Goal: Obtain resource: Obtain resource

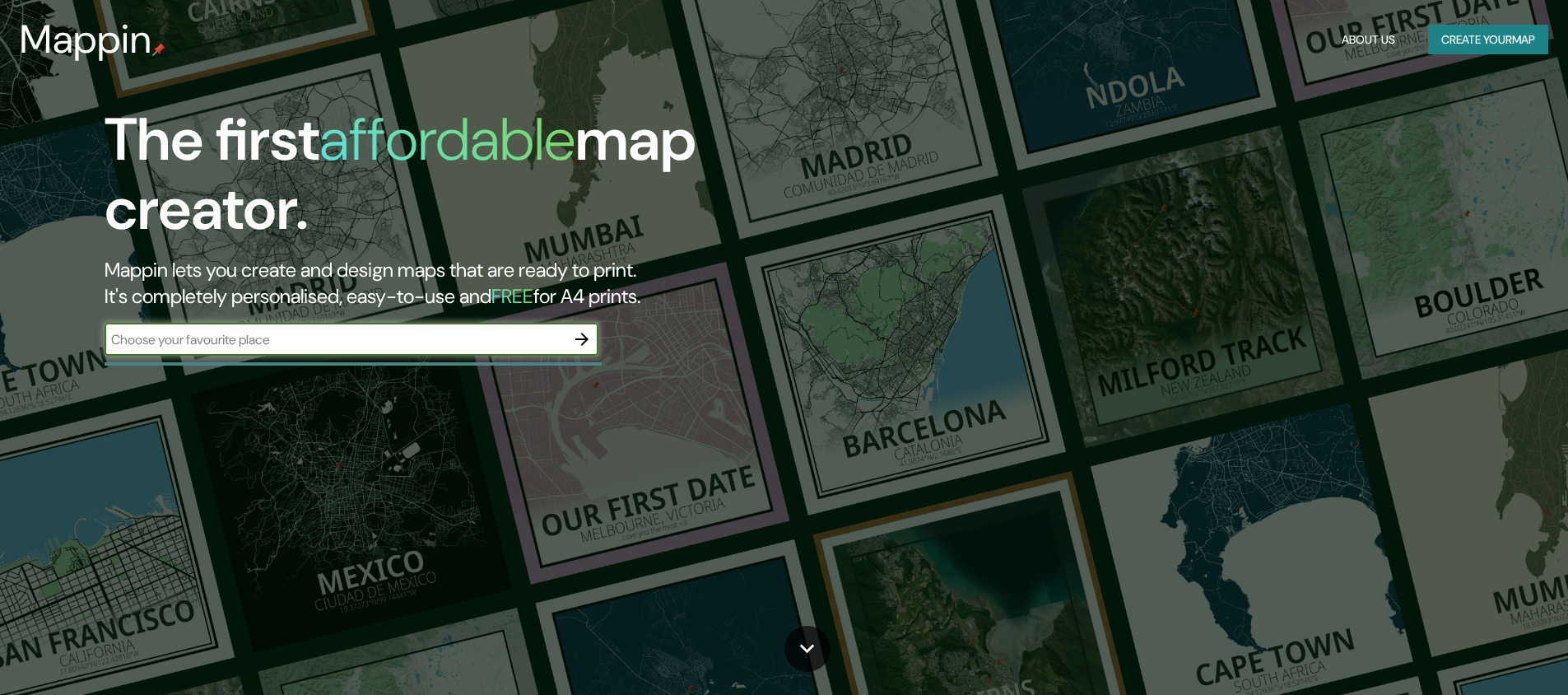
click at [342, 349] on div "​" at bounding box center [352, 339] width 494 height 33
type input "watertown, ma"
click at [573, 339] on icon "button" at bounding box center [582, 339] width 20 height 20
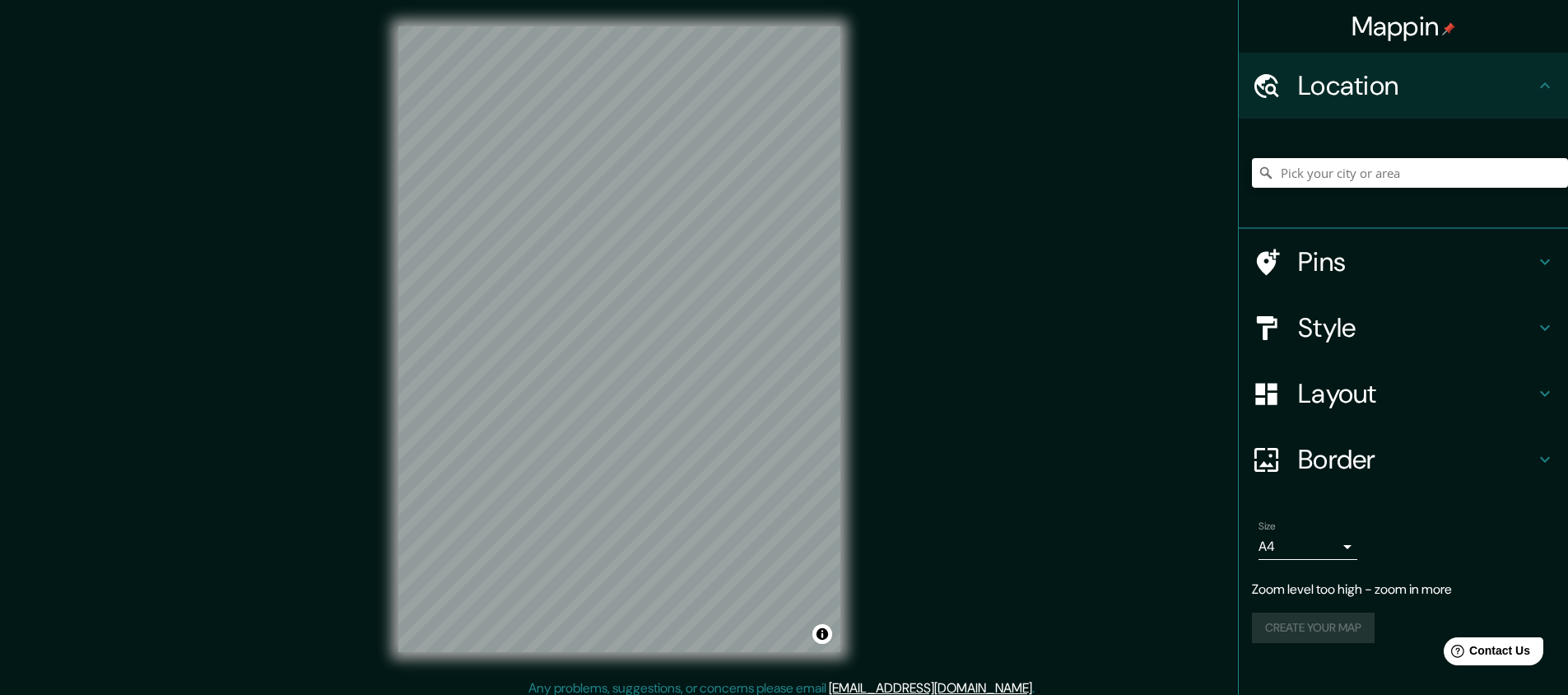
click at [1296, 546] on body "Mappin Location Pins Style Layout Border Choose a border. Hint : you can make l…" at bounding box center [784, 347] width 1568 height 695
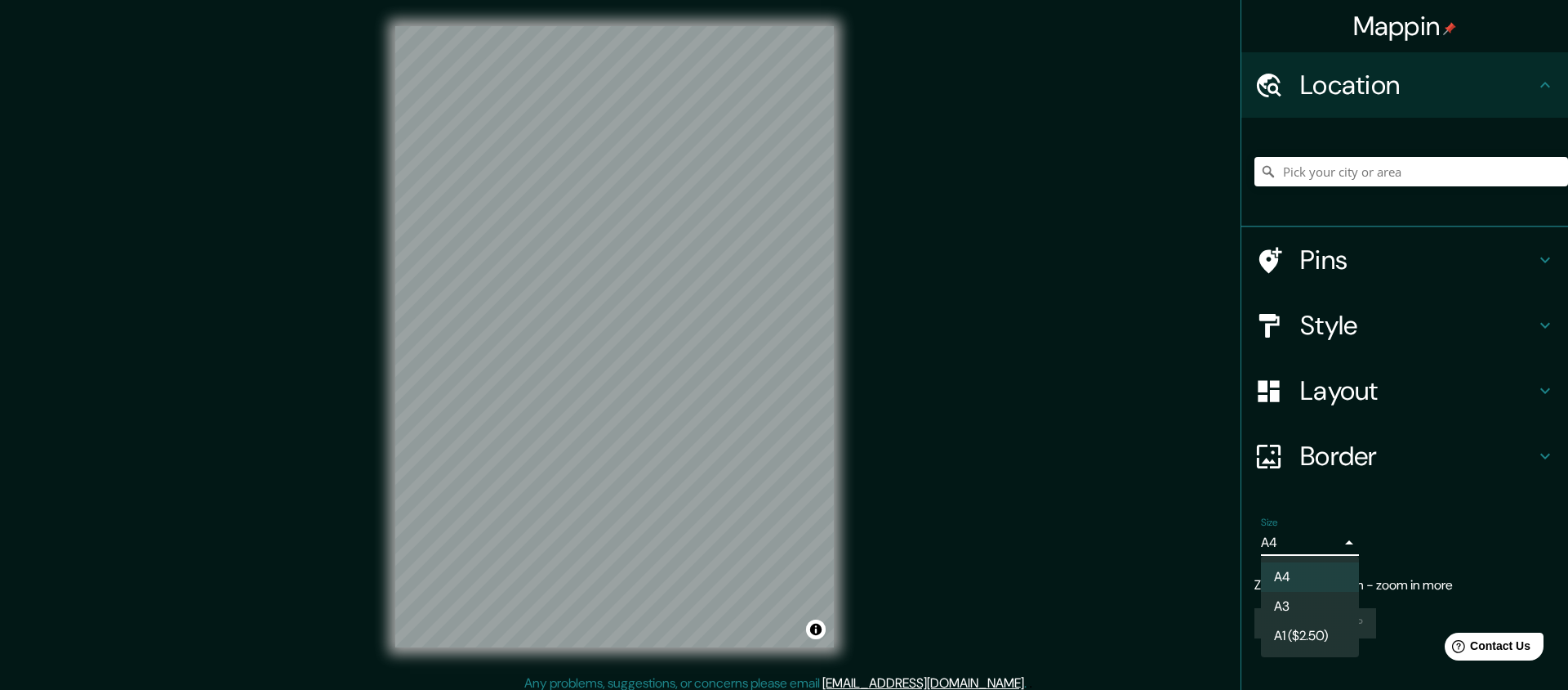
click at [1301, 545] on div at bounding box center [784, 345] width 1568 height 690
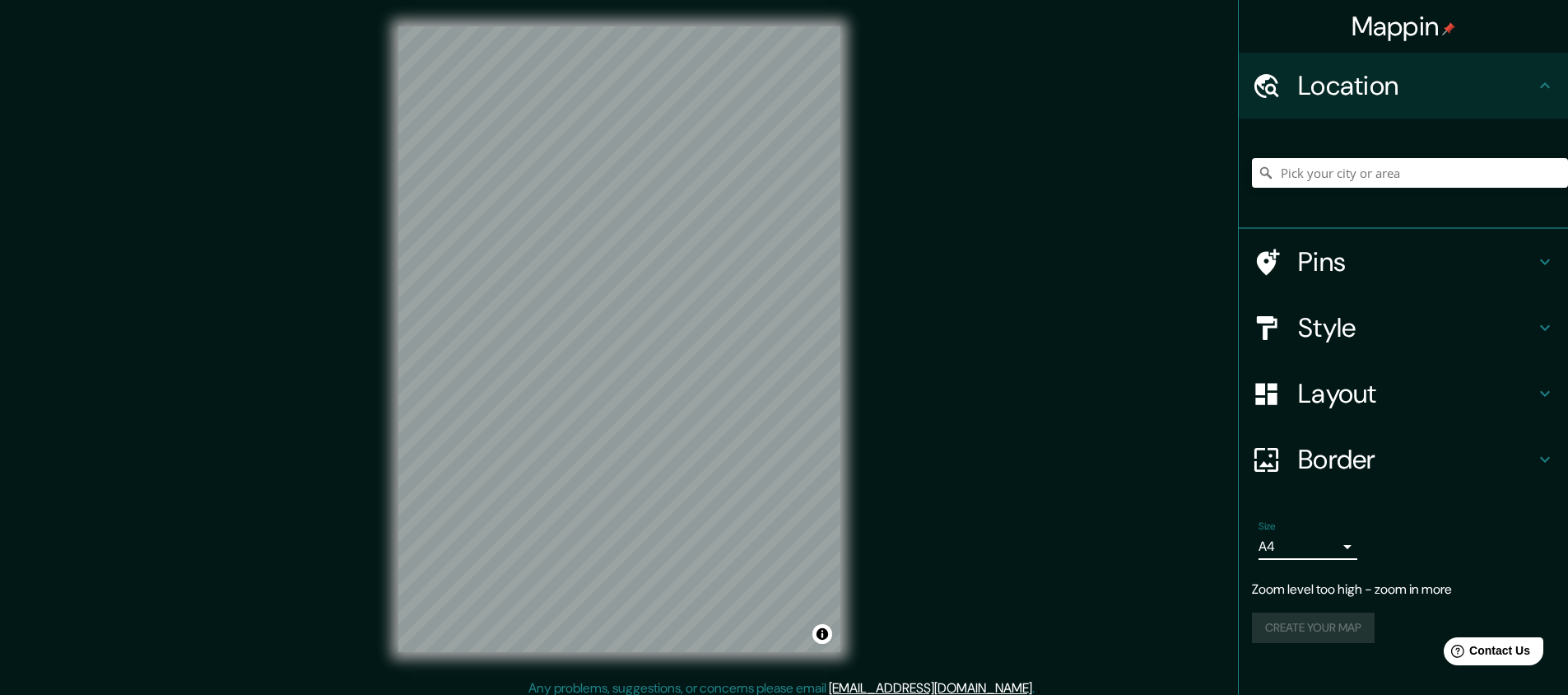
click at [1118, 550] on div "Mappin Location Pins Style Layout Border Choose a border. Hint : you can make l…" at bounding box center [784, 352] width 1568 height 704
click at [1324, 288] on div "Pins" at bounding box center [1403, 262] width 329 height 66
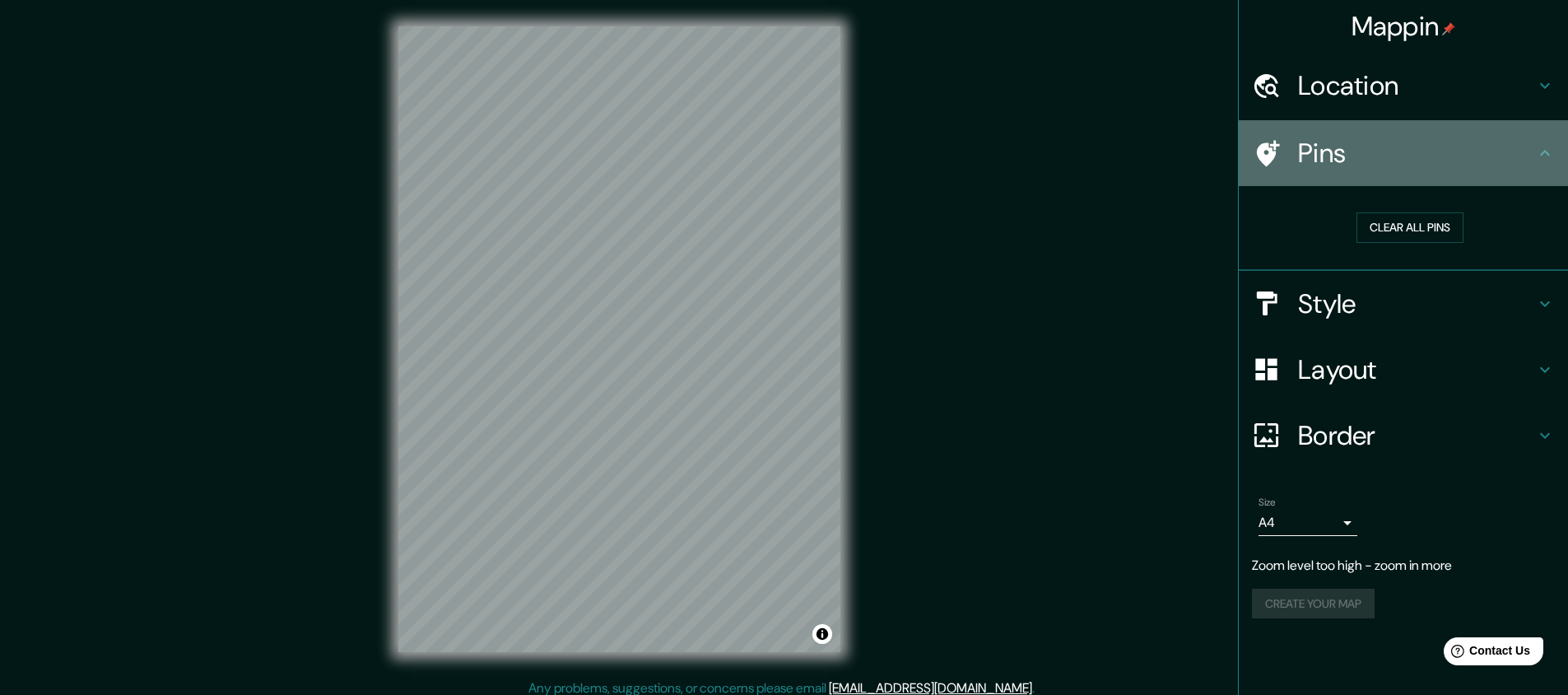
click at [1309, 175] on div "Pins" at bounding box center [1403, 153] width 329 height 66
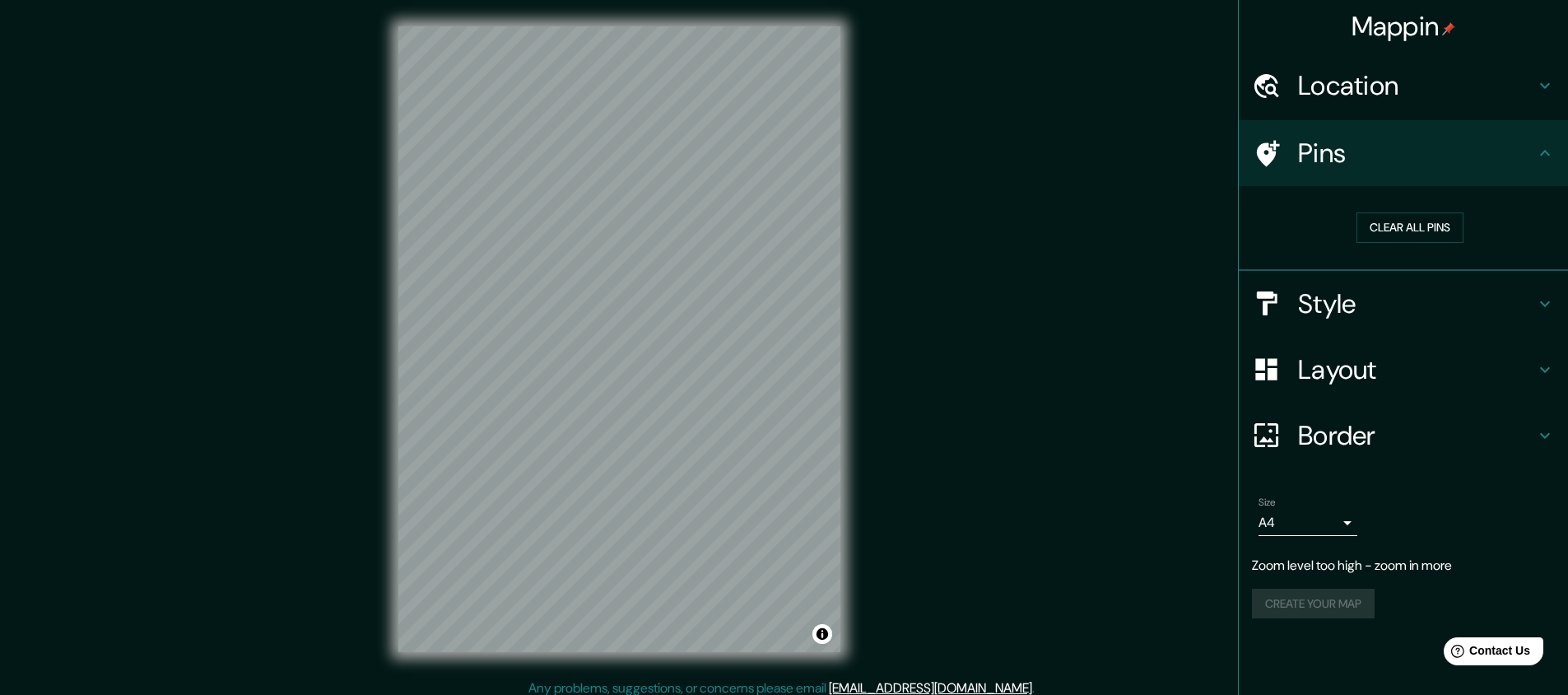
click at [1323, 313] on h4 "Style" at bounding box center [1415, 304] width 237 height 33
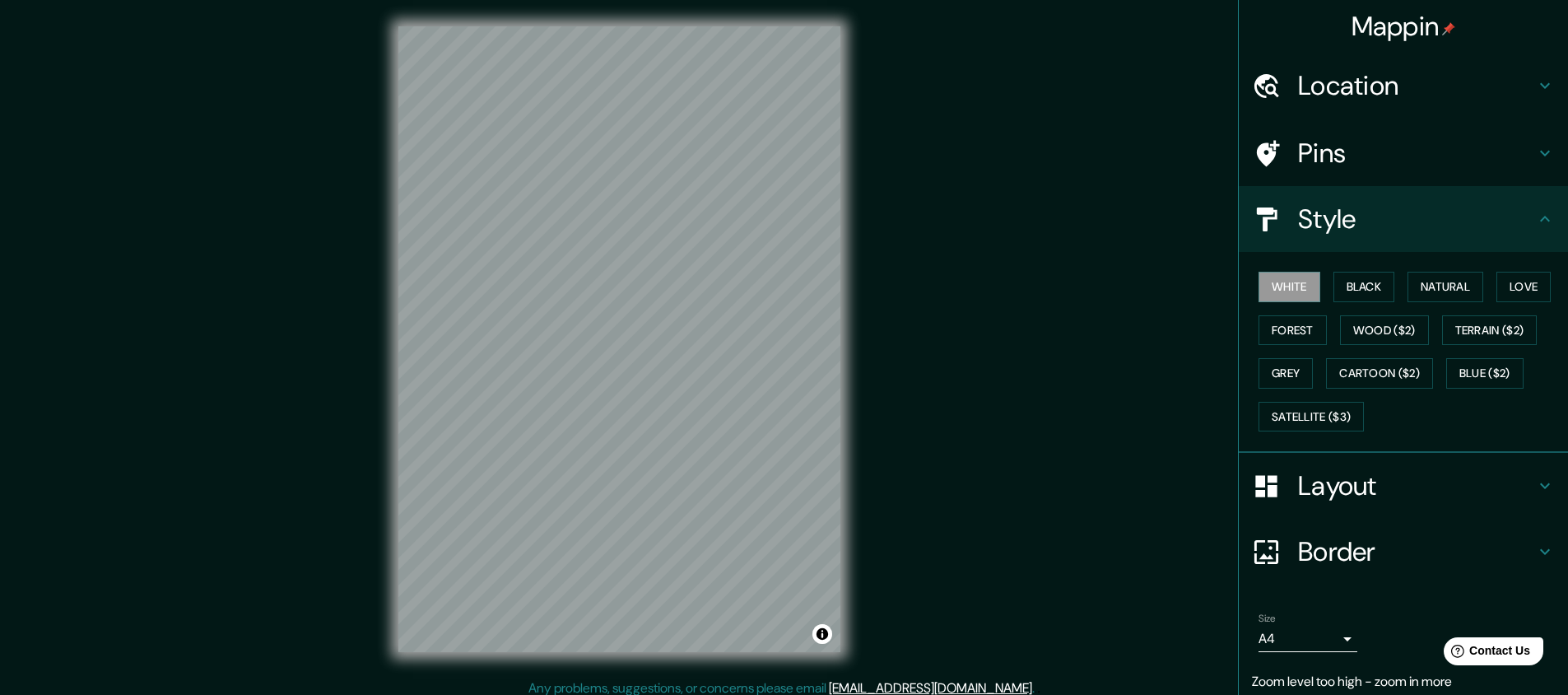
click at [1326, 226] on h4 "Style" at bounding box center [1415, 219] width 237 height 33
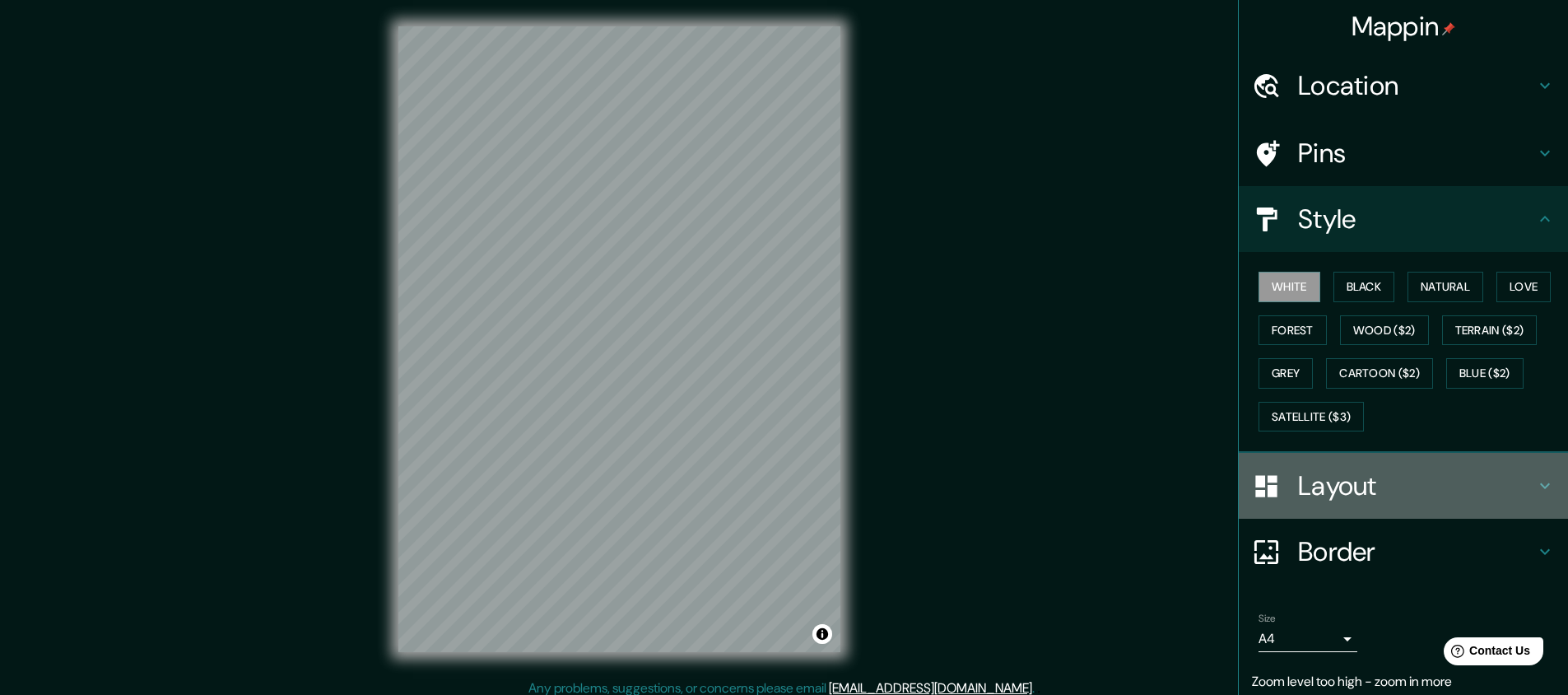
click at [1330, 465] on div "Layout" at bounding box center [1403, 486] width 329 height 66
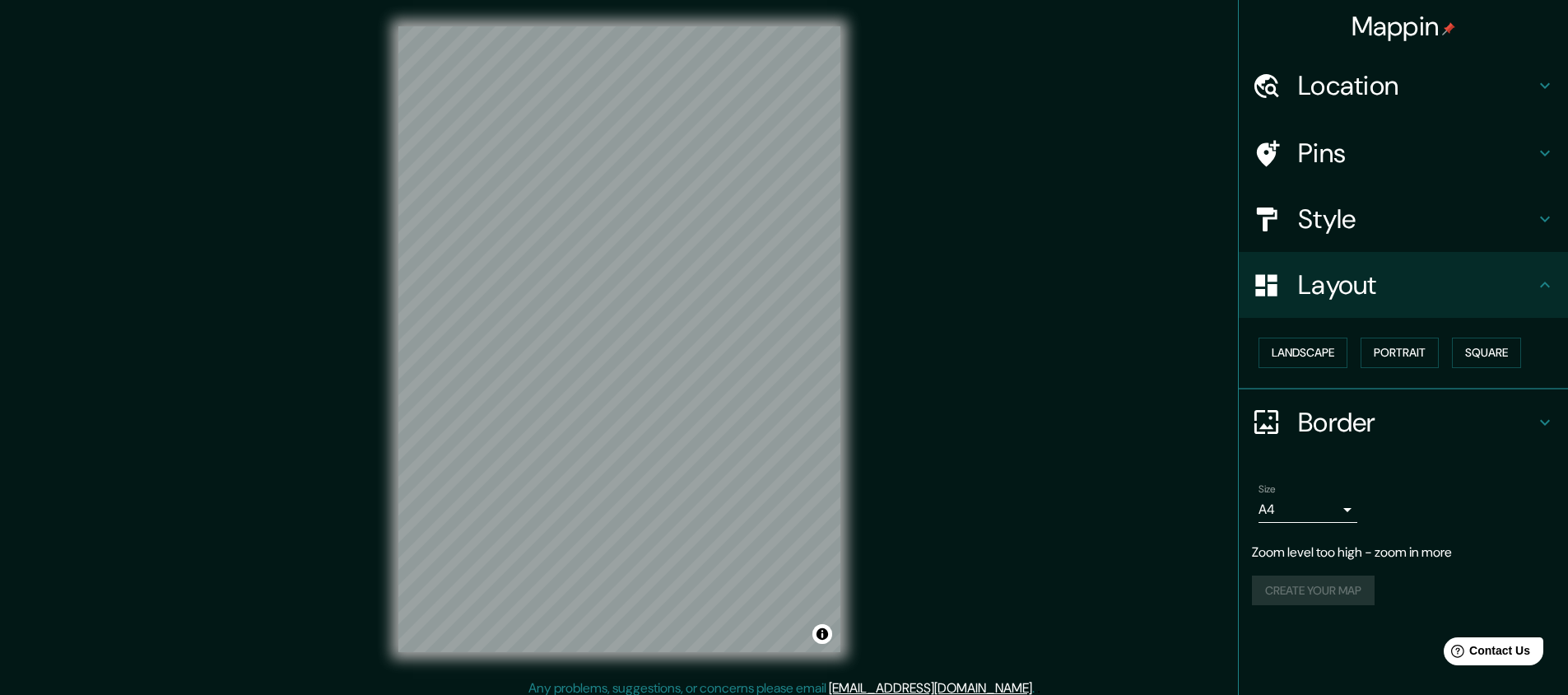
click at [1332, 152] on h4 "Pins" at bounding box center [1415, 153] width 237 height 33
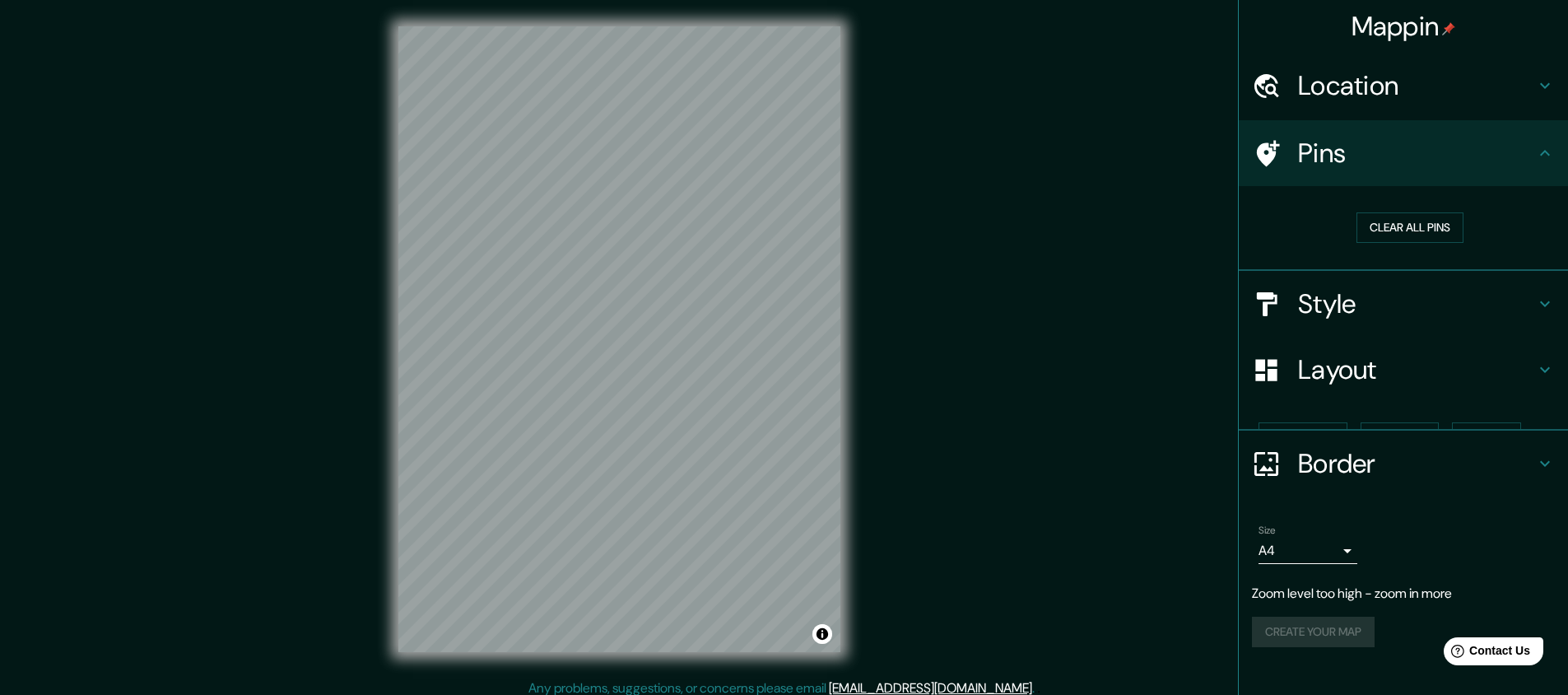
click at [1344, 107] on div "Location" at bounding box center [1403, 86] width 329 height 66
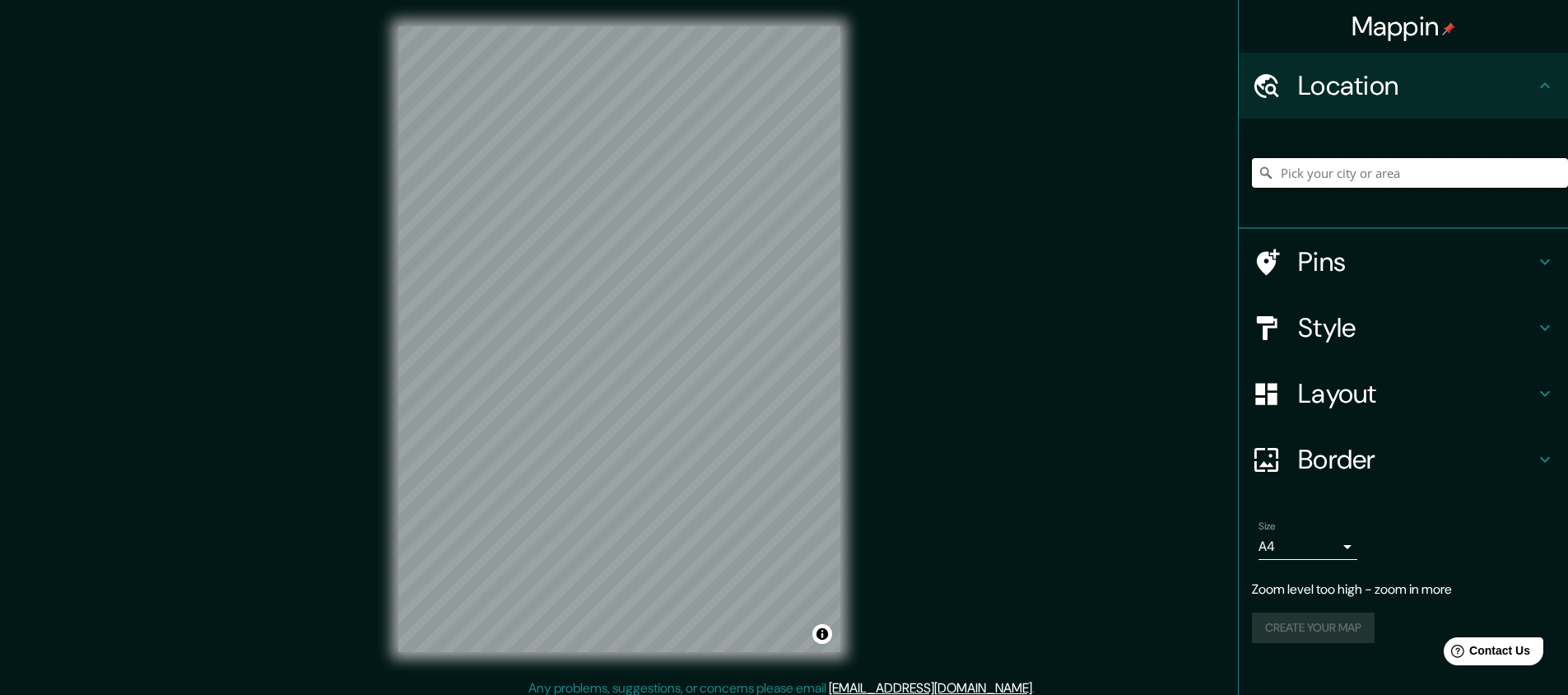
click at [1351, 172] on input "Pick your city or area" at bounding box center [1409, 173] width 316 height 29
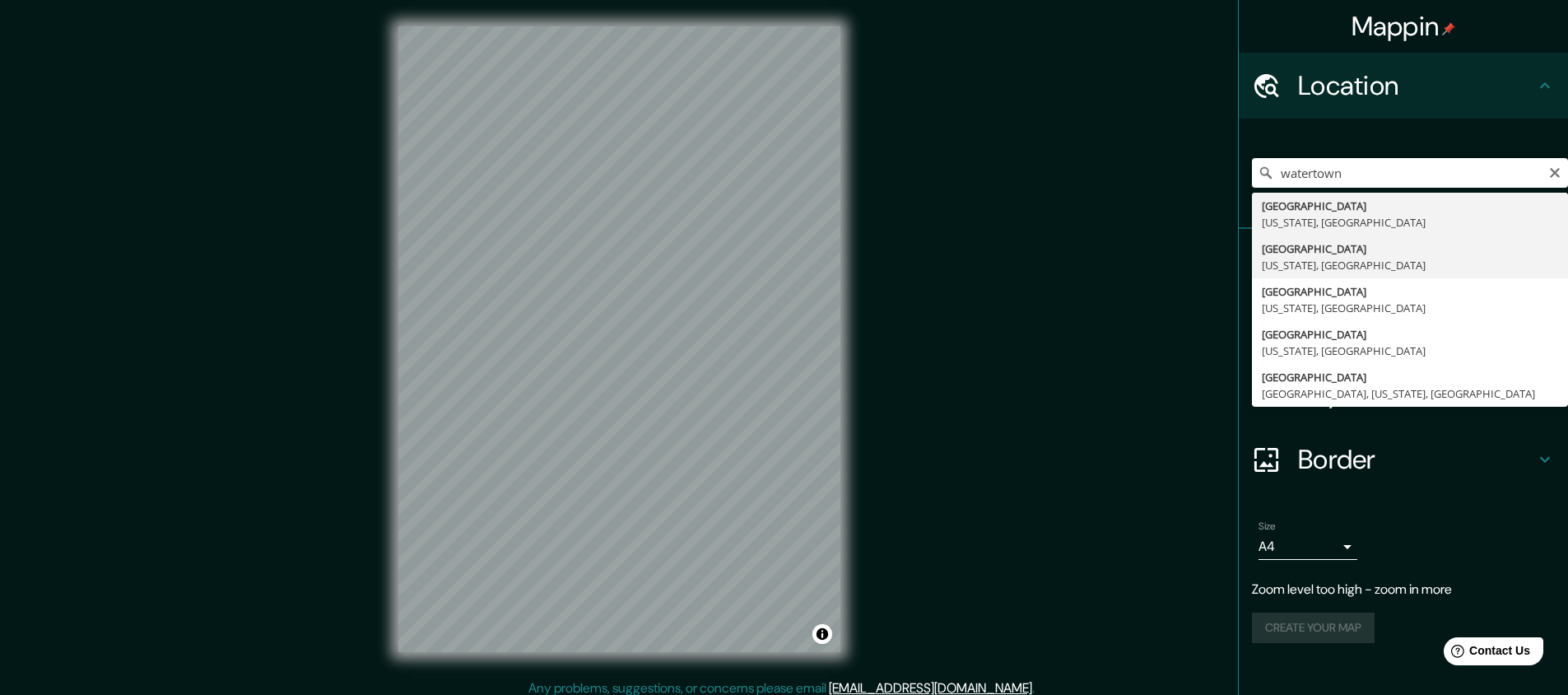
type input "Watertown, Massachusetts, United States"
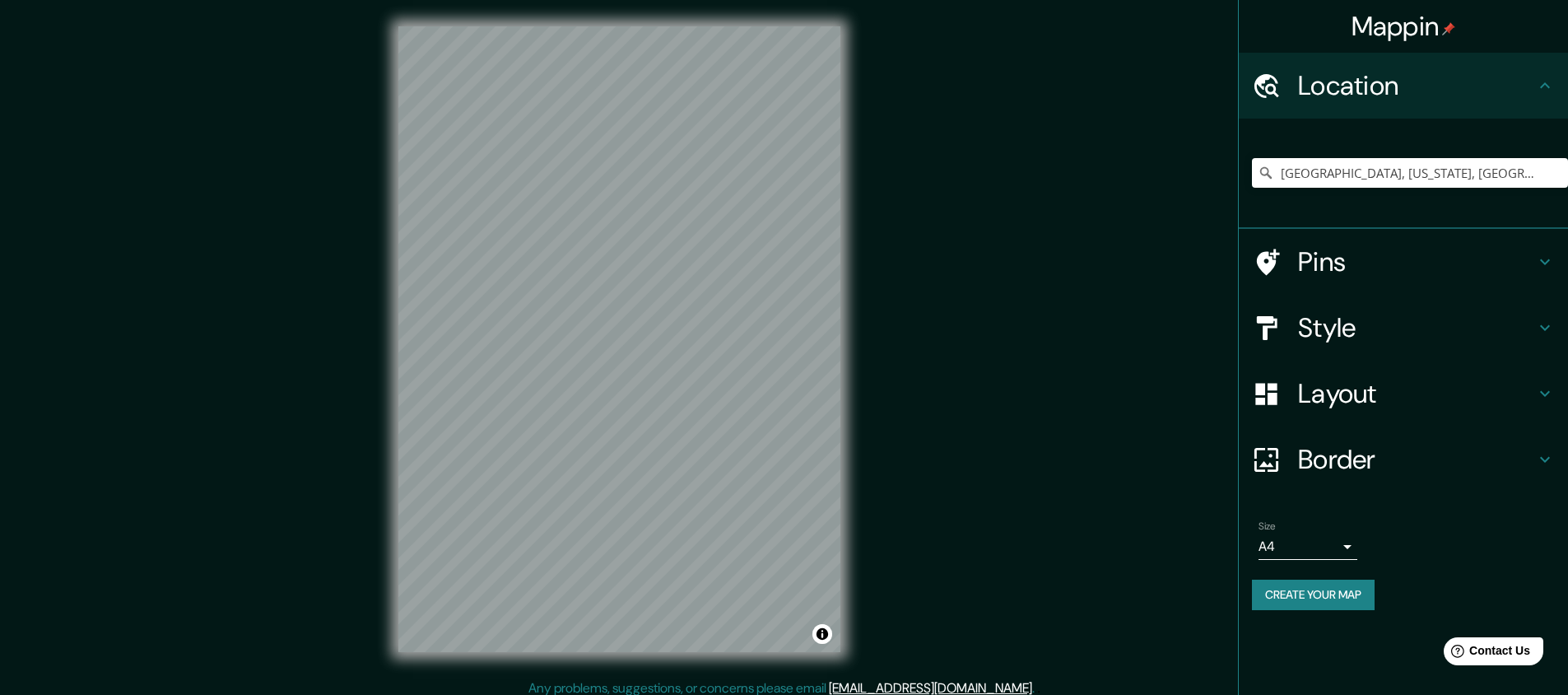
click at [1348, 596] on button "Create your map" at bounding box center [1312, 594] width 123 height 30
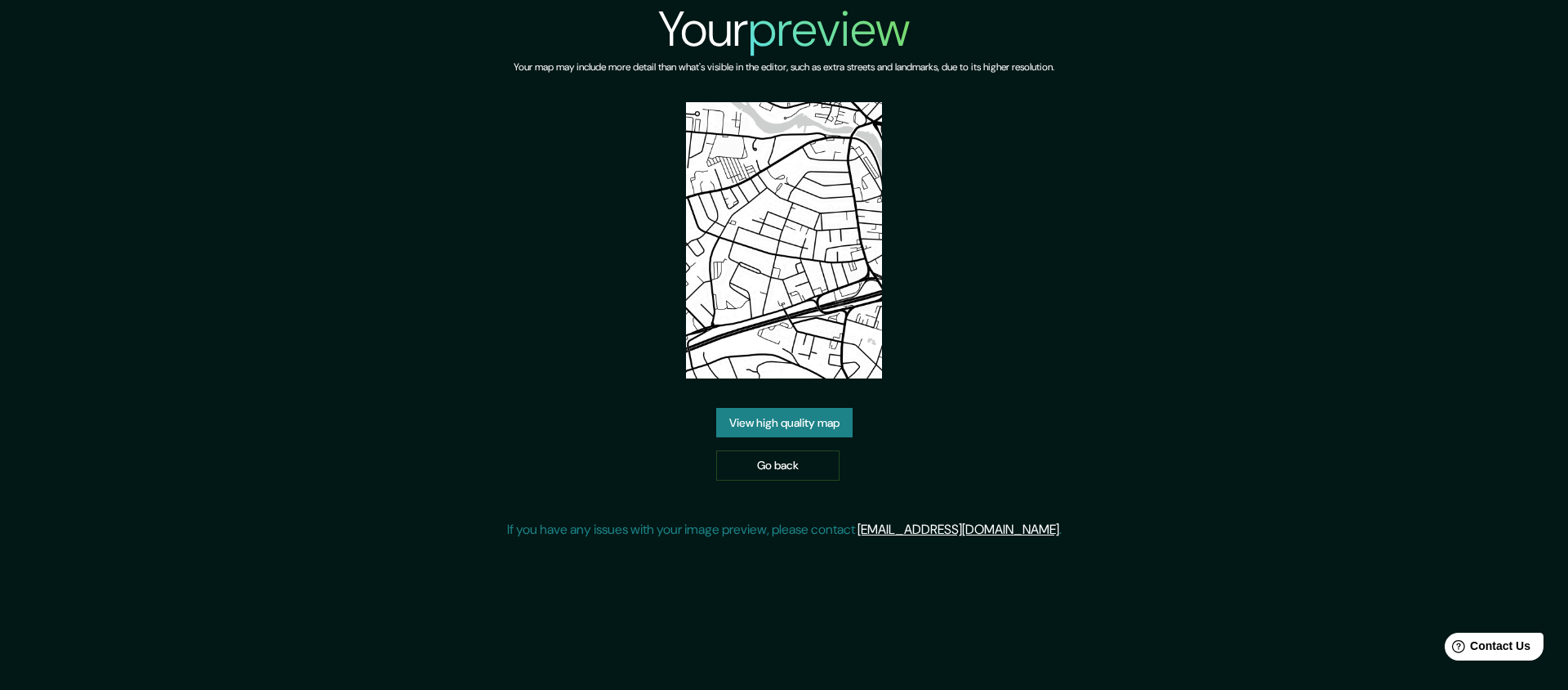
click at [808, 425] on link "View high quality map" at bounding box center [784, 423] width 137 height 30
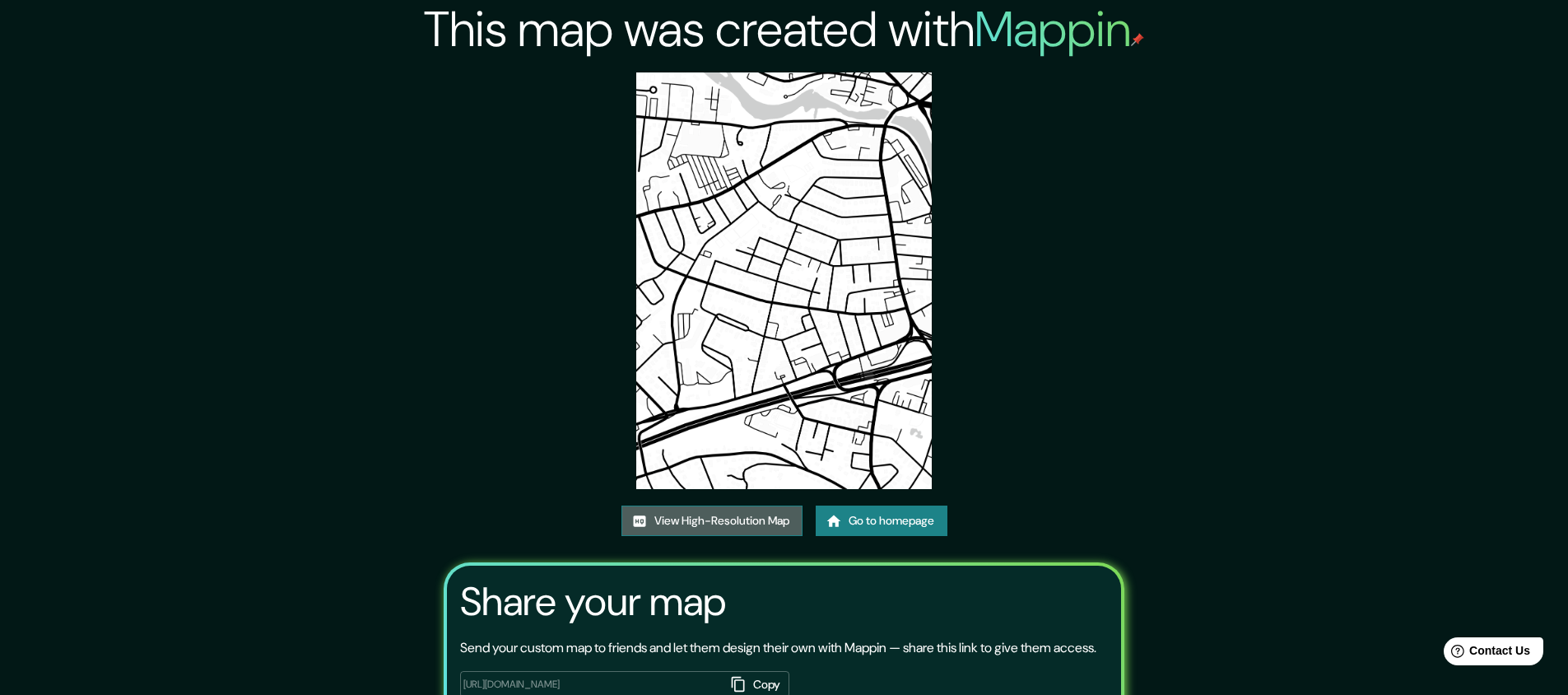
click at [780, 520] on link "View High-Resolution Map" at bounding box center [712, 521] width 181 height 30
